Goal: Check status: Check status

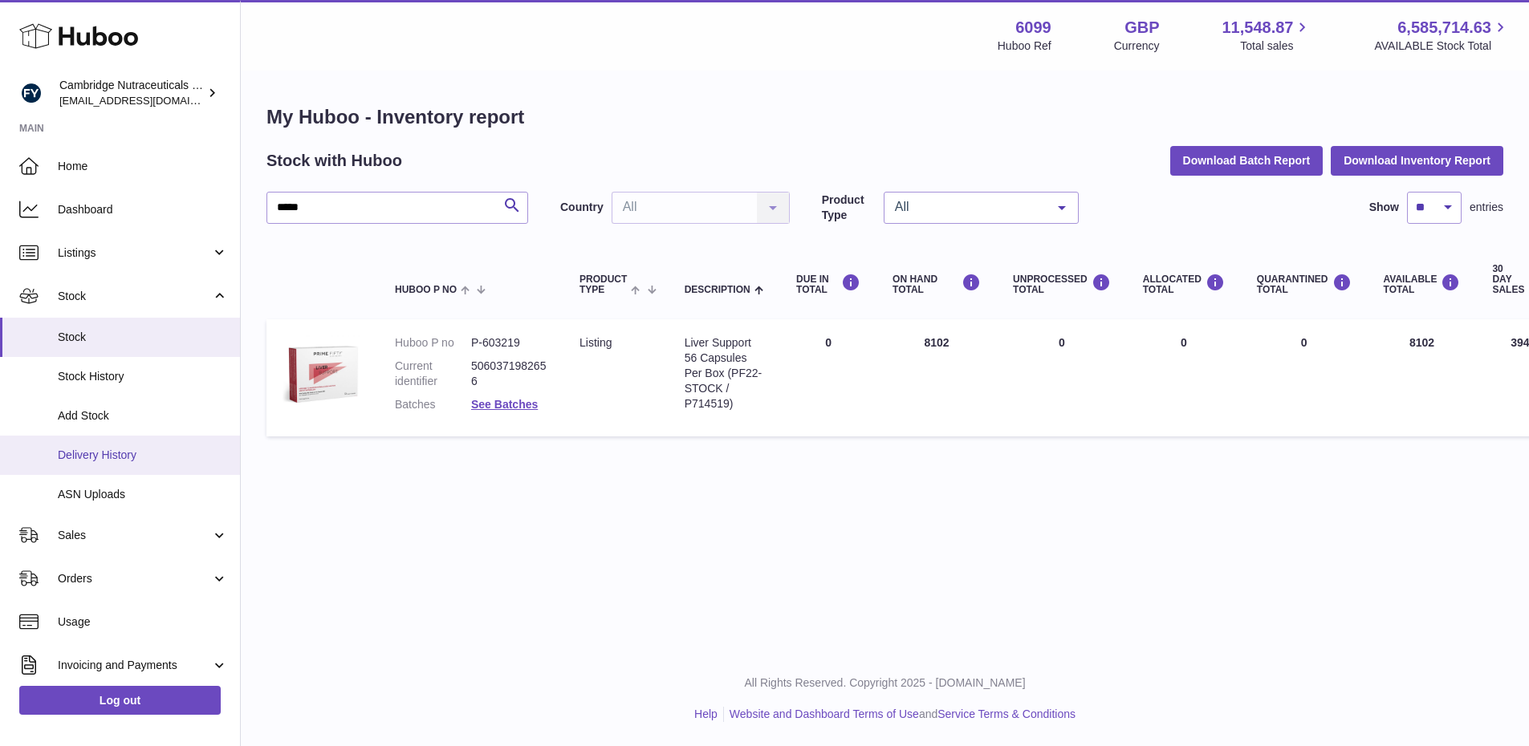
click at [100, 448] on span "Delivery History" at bounding box center [143, 455] width 170 height 15
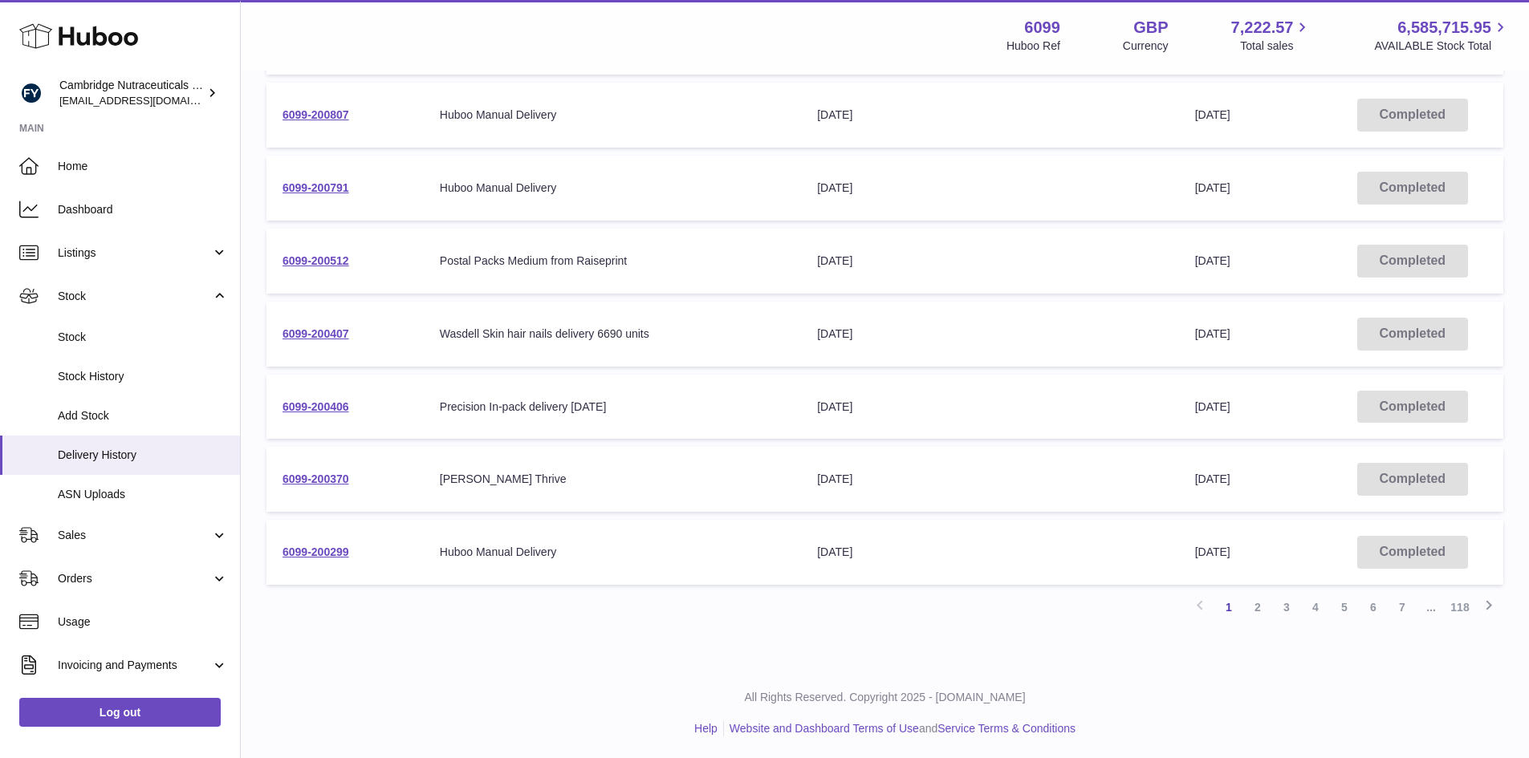
scroll to position [456, 0]
click at [1259, 611] on link "2" at bounding box center [1257, 605] width 29 height 29
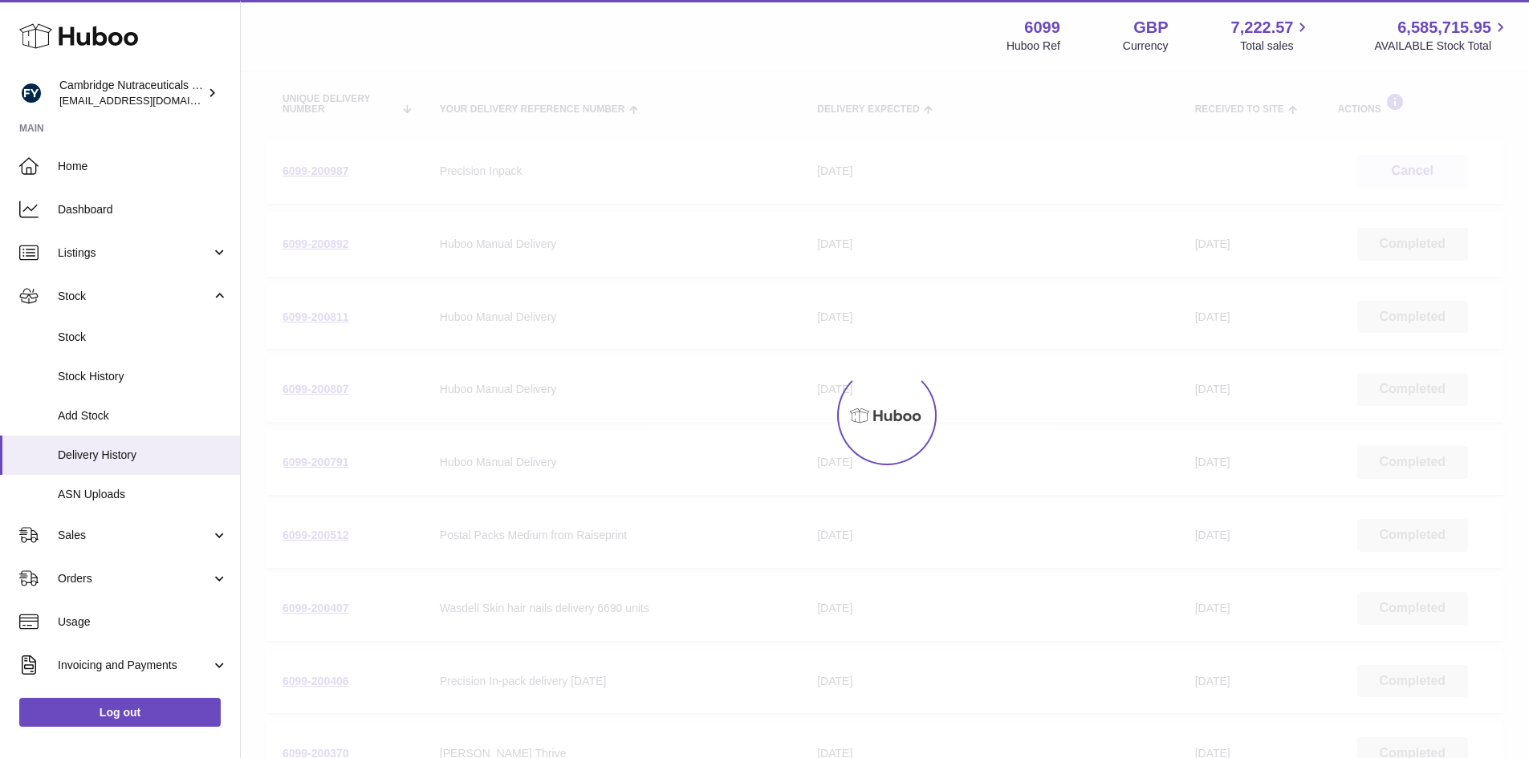
scroll to position [72, 0]
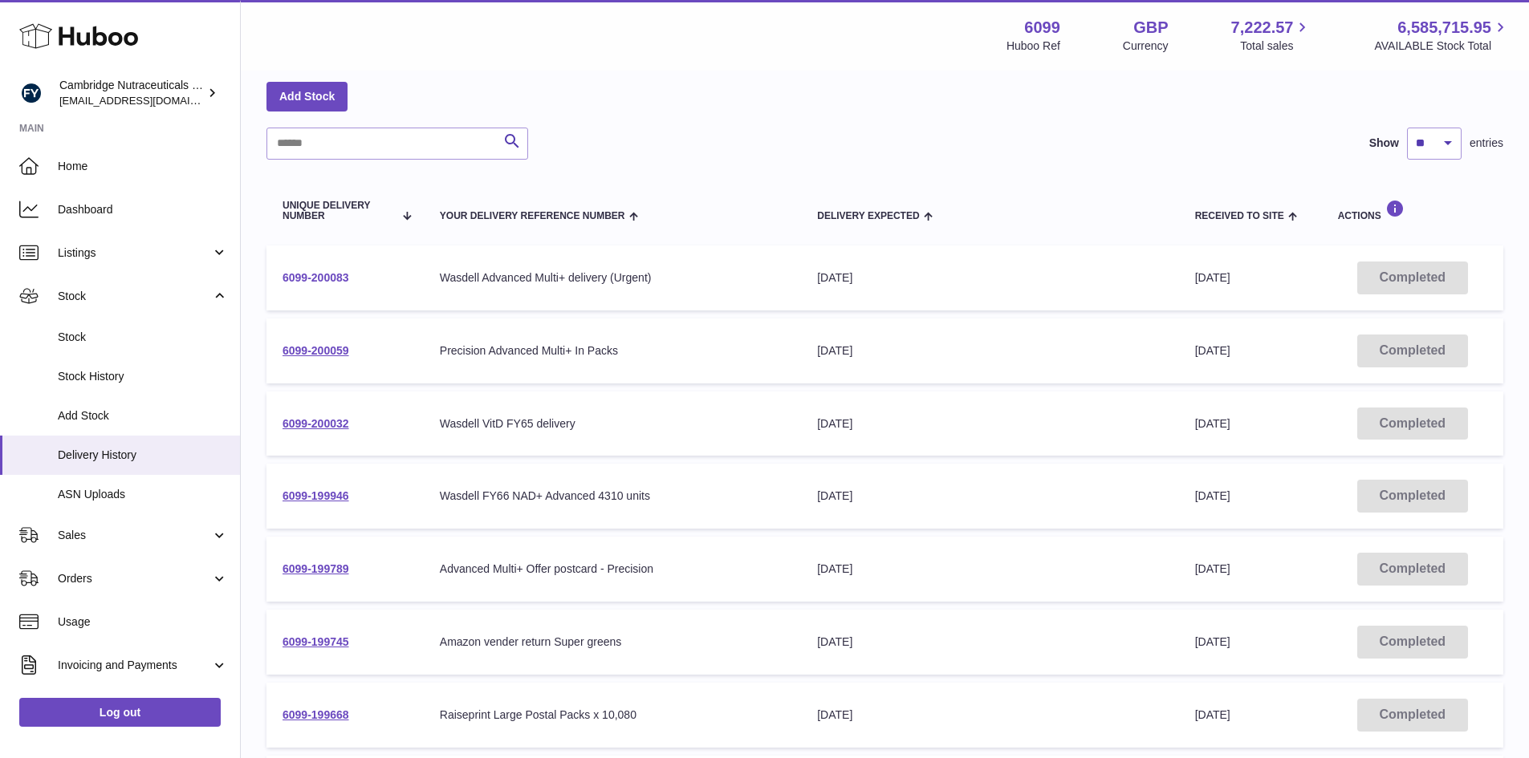
click at [331, 279] on link "6099-200083" at bounding box center [315, 277] width 67 height 13
